Goal: Task Accomplishment & Management: Manage account settings

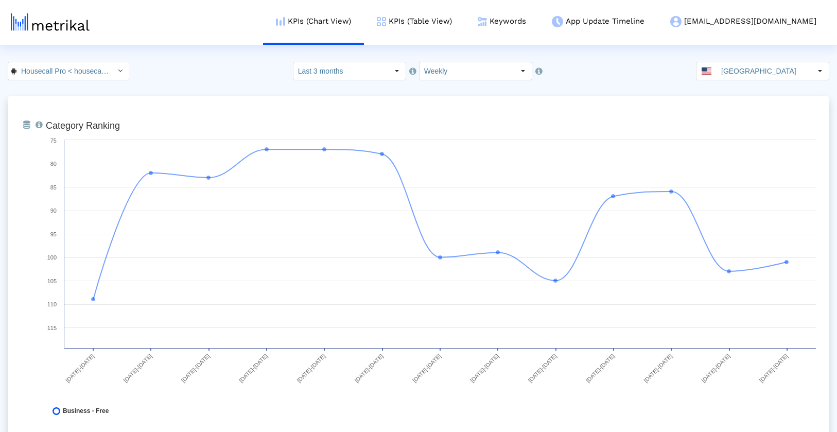
scroll to position [3030, 0]
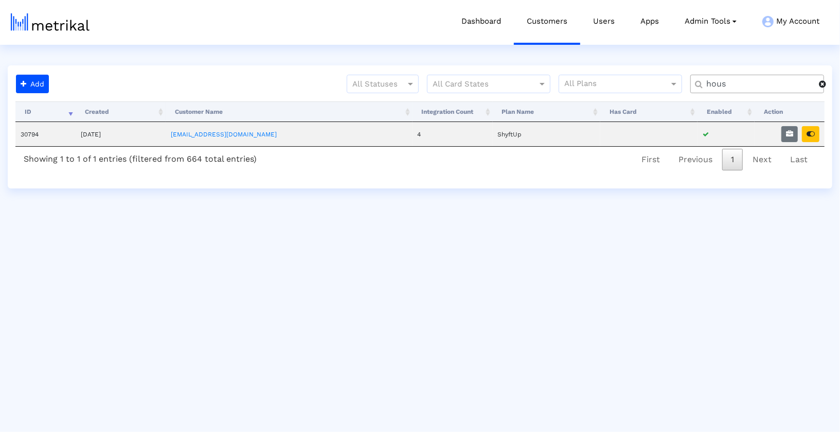
click at [730, 87] on input "hous" at bounding box center [759, 84] width 120 height 11
click at [801, 136] on td at bounding box center [790, 134] width 70 height 24
click at [792, 136] on icon "button" at bounding box center [789, 133] width 7 height 7
select select "1: 1"
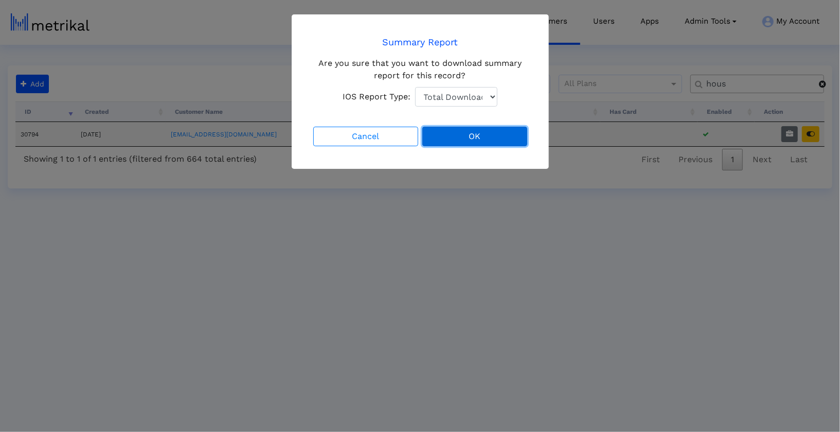
click at [449, 140] on button "OK" at bounding box center [474, 137] width 105 height 20
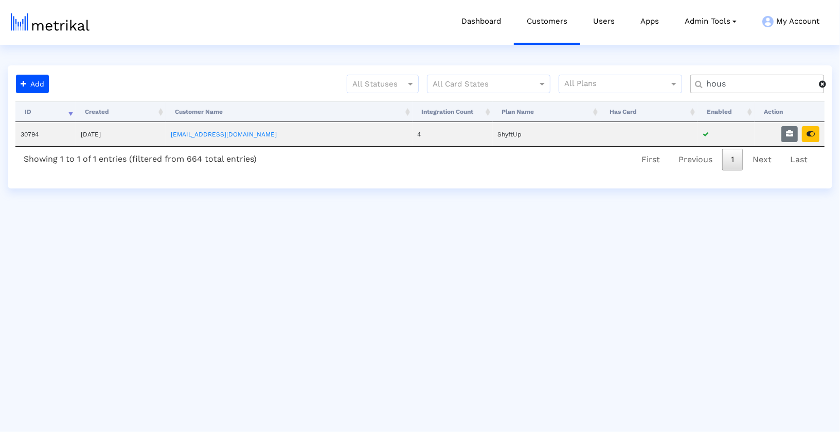
click at [776, 89] on input "hous" at bounding box center [759, 84] width 120 height 11
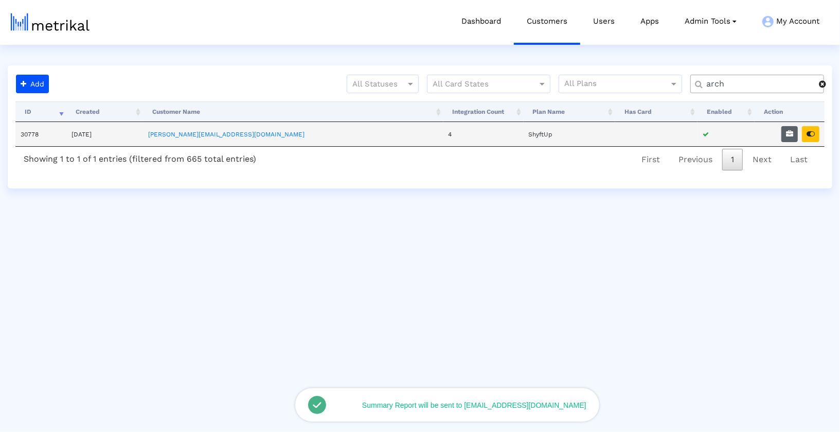
type input "arch"
click at [793, 134] on icon "button" at bounding box center [789, 133] width 7 height 7
select select "1: 1"
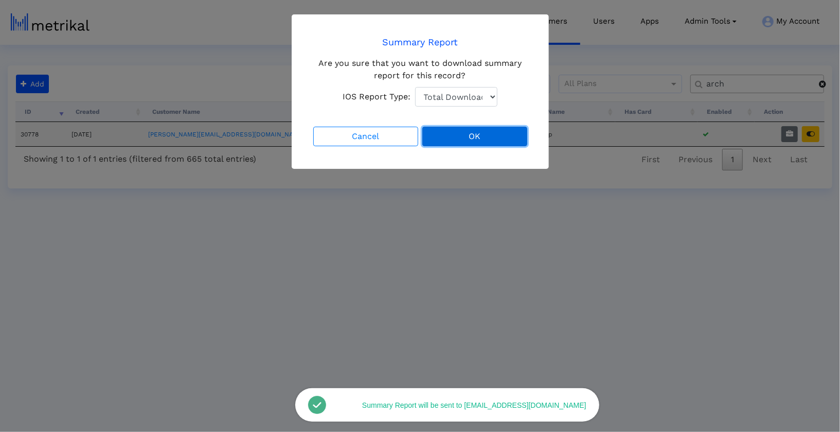
click at [474, 127] on button "OK" at bounding box center [474, 137] width 105 height 20
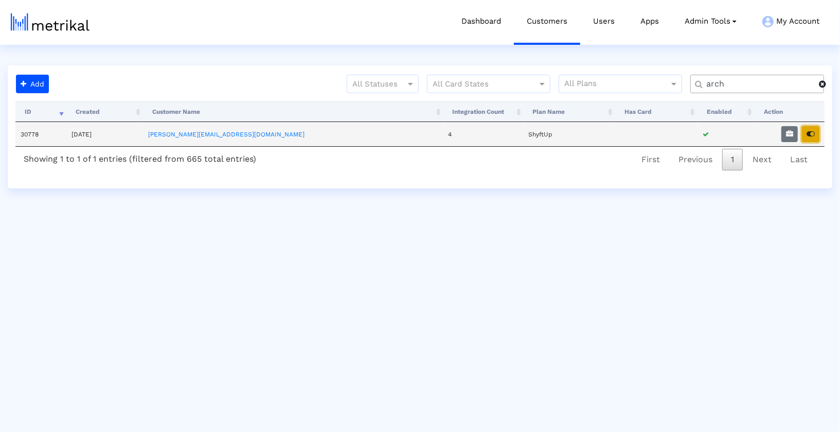
click at [811, 137] on button "button" at bounding box center [810, 134] width 17 height 16
